Goal: Task Accomplishment & Management: Manage account settings

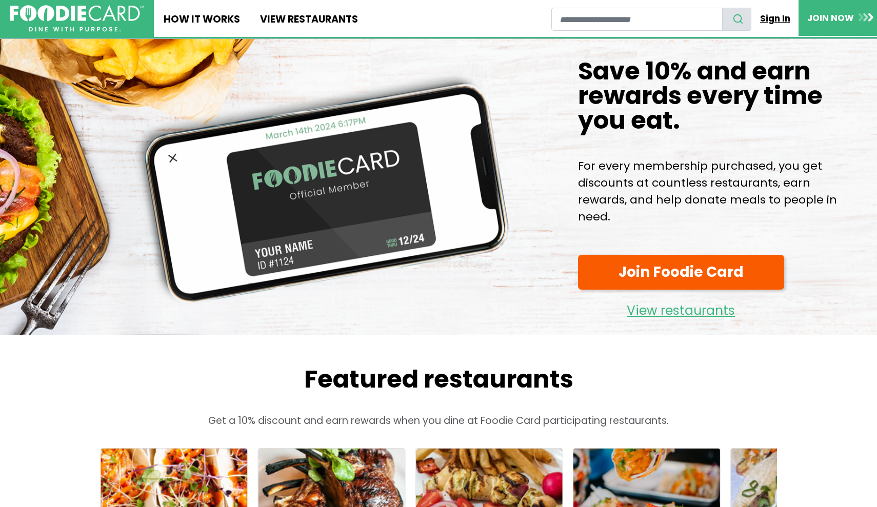
click at [767, 19] on link "Sign In" at bounding box center [775, 18] width 47 height 23
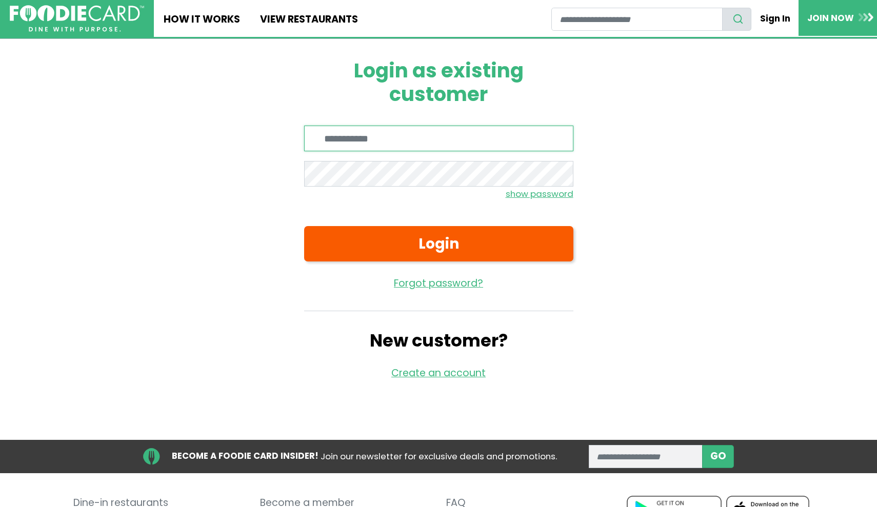
type input "**********"
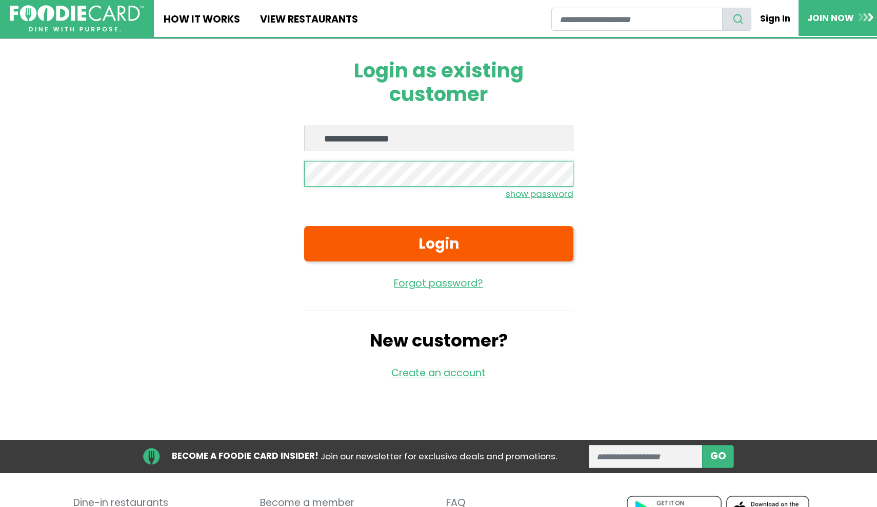
click at [439, 243] on button "Login" at bounding box center [438, 243] width 269 height 35
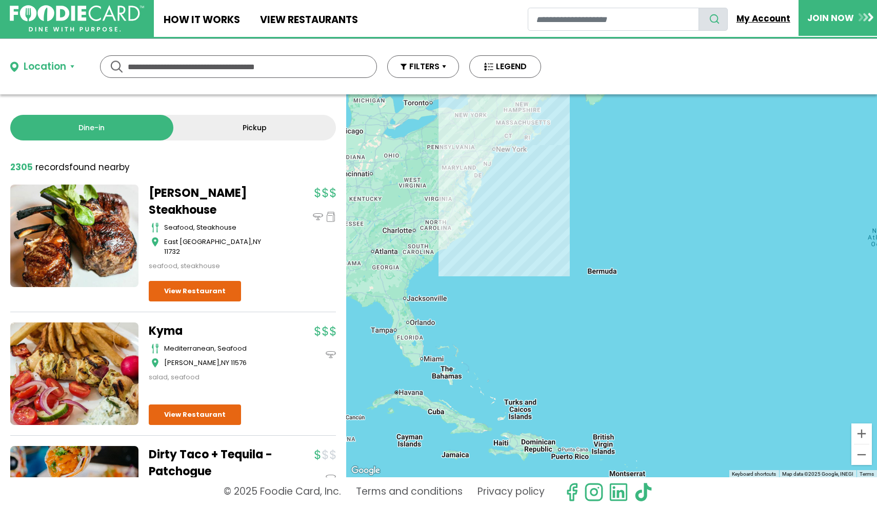
click at [770, 18] on link "My Account" at bounding box center [763, 18] width 71 height 23
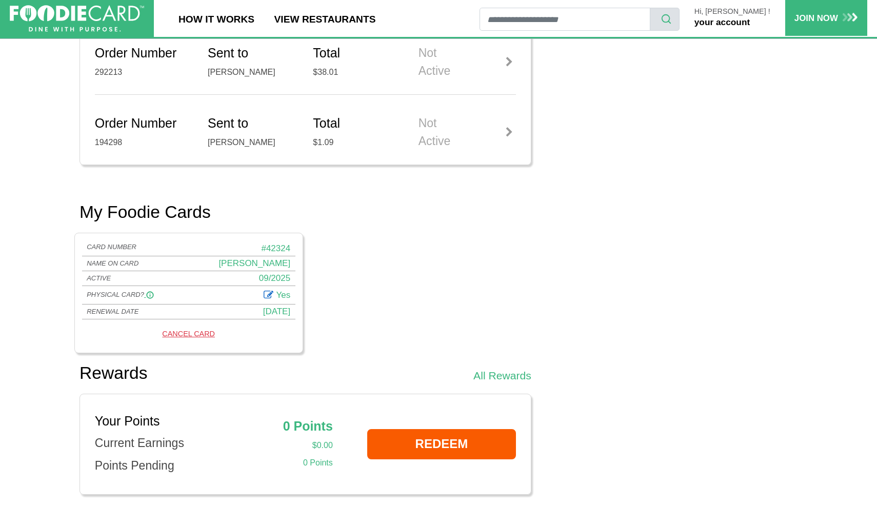
scroll to position [476, 0]
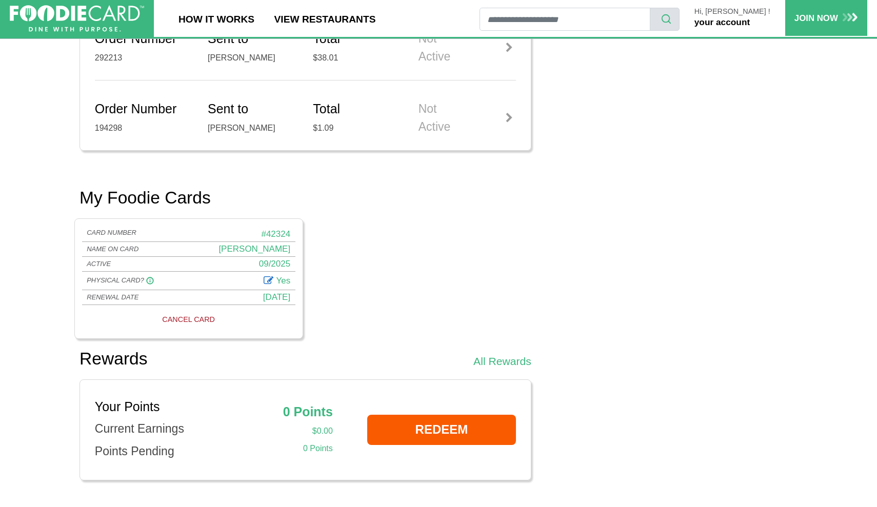
click at [193, 312] on link "CANCEL CARD" at bounding box center [189, 319] width 208 height 17
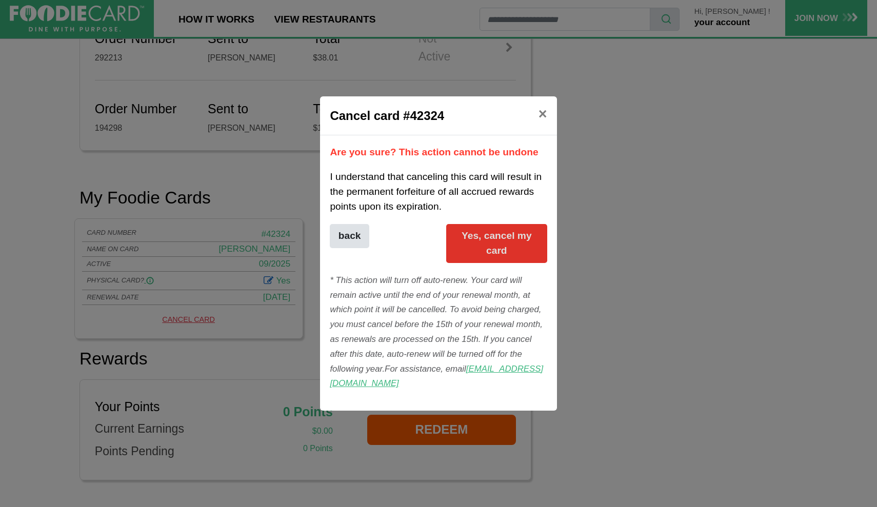
click at [493, 250] on button "Yes, cancel my card" at bounding box center [496, 243] width 101 height 39
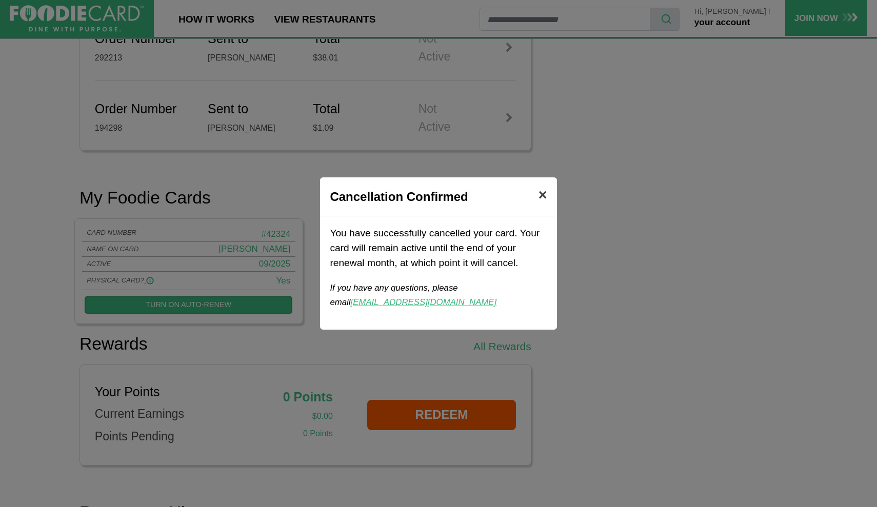
click at [542, 195] on span "×" at bounding box center [543, 195] width 9 height 16
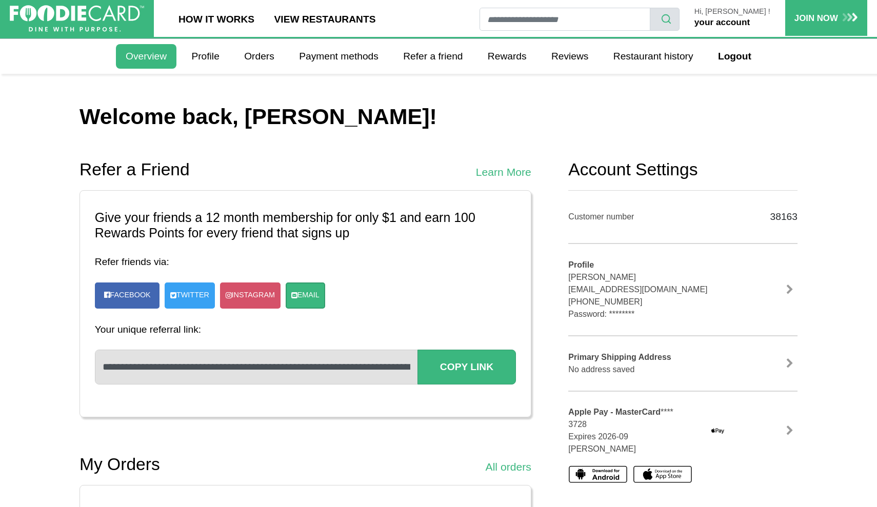
scroll to position [0, 0]
